Goal: Transaction & Acquisition: Purchase product/service

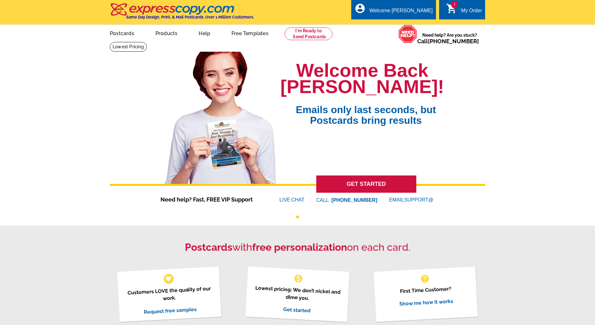
click at [466, 9] on div "My Order" at bounding box center [471, 12] width 21 height 9
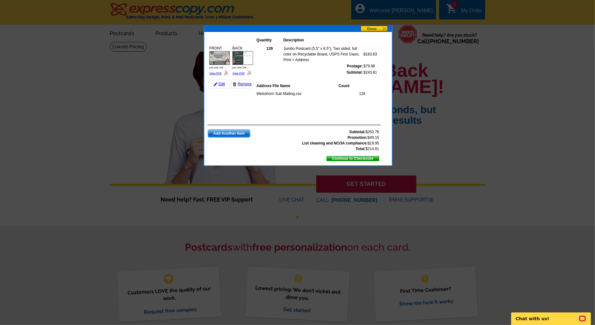
click at [365, 155] on span "Continue to Checkout" at bounding box center [353, 158] width 52 height 7
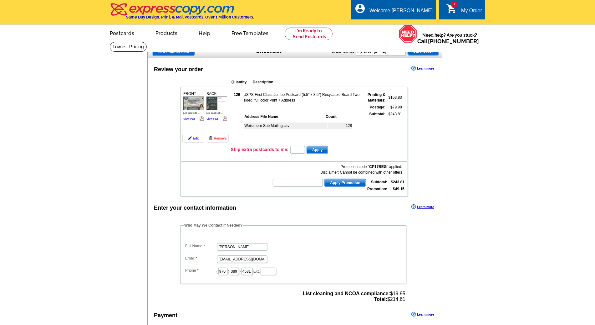
radio input "true"
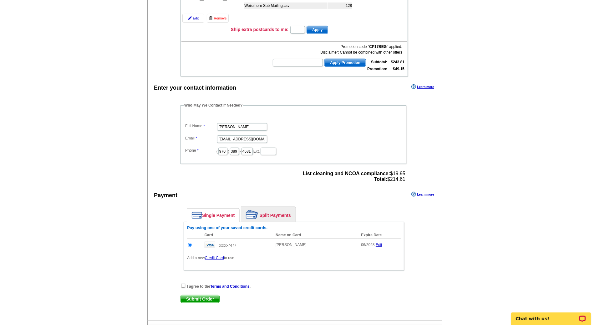
click at [184, 284] on input "checkbox" at bounding box center [183, 285] width 4 height 4
checkbox input "true"
click at [197, 296] on span "Submit Order" at bounding box center [200, 299] width 39 height 8
